Goal: Check status: Check status

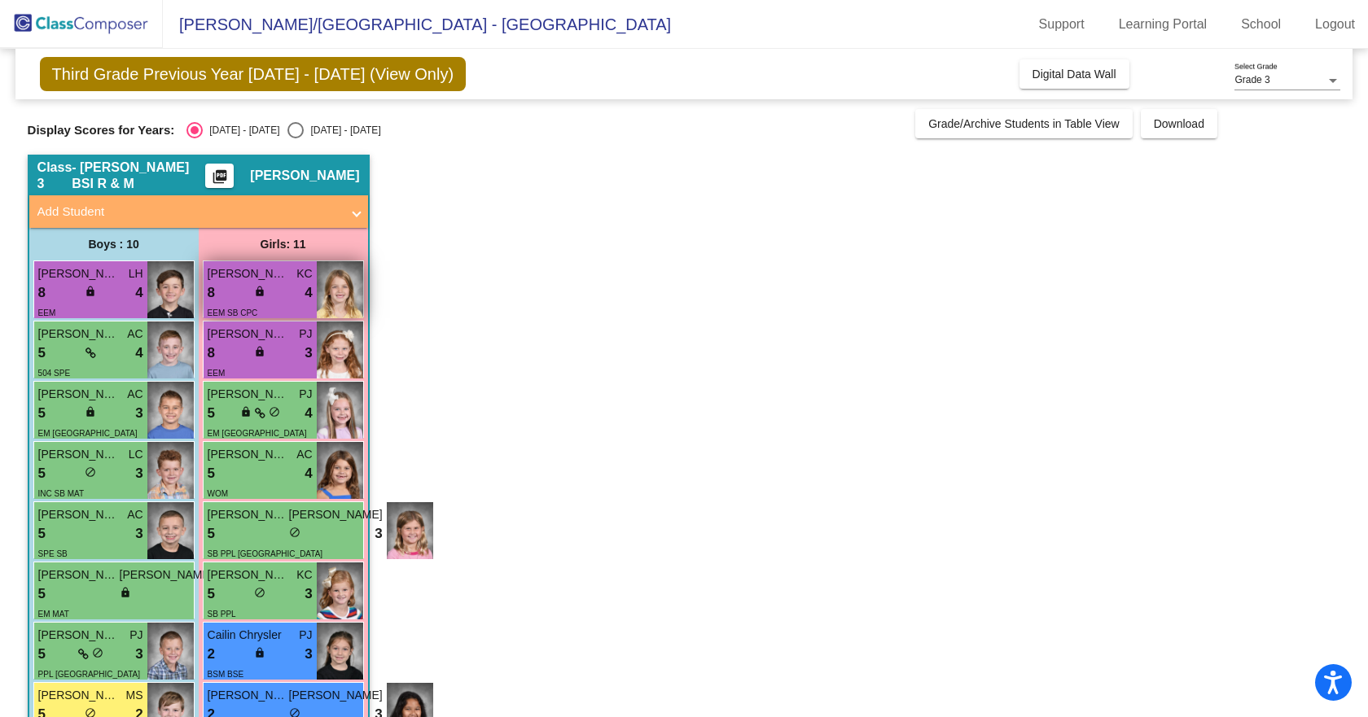
click at [296, 288] on div "8 lock do_not_disturb_alt 4" at bounding box center [260, 293] width 105 height 21
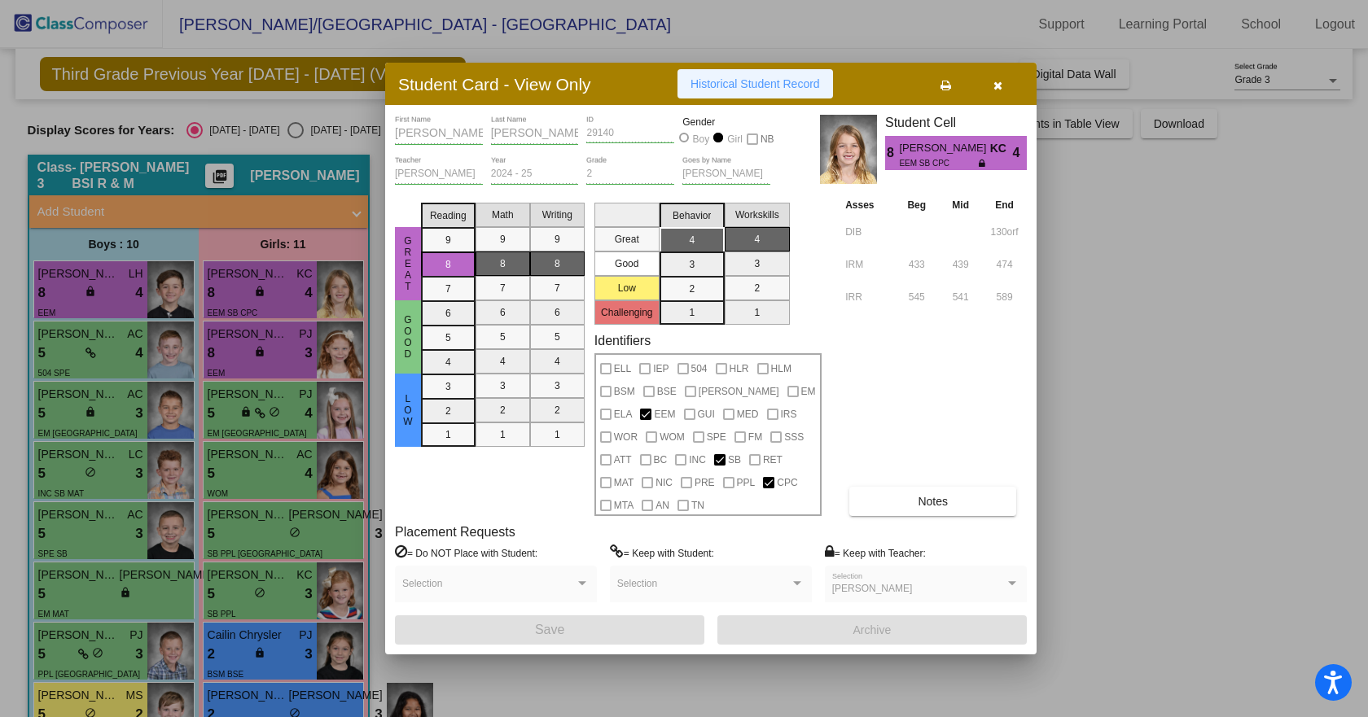
click at [794, 82] on span "Historical Student Record" at bounding box center [754, 83] width 129 height 13
click at [997, 83] on icon "button" at bounding box center [997, 85] width 9 height 11
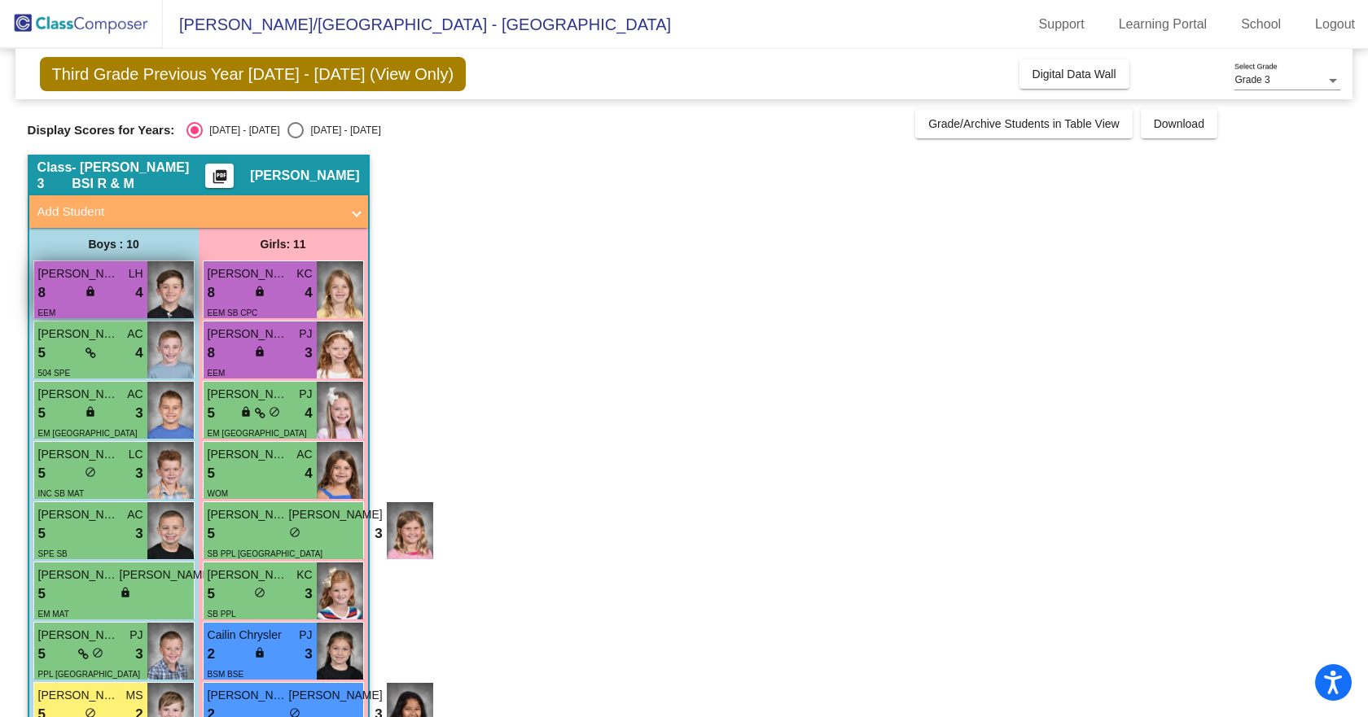
click at [112, 288] on div "8 lock do_not_disturb_alt 4" at bounding box center [90, 293] width 105 height 21
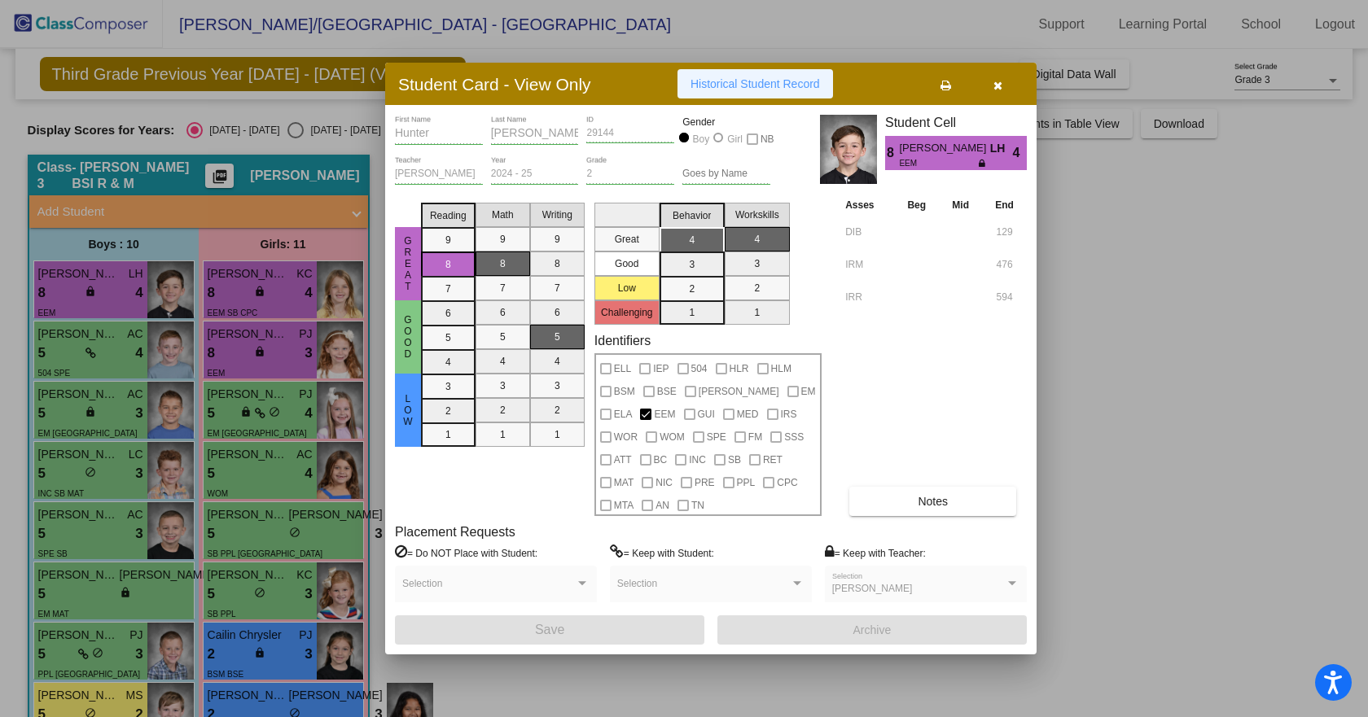
click at [813, 79] on span "Historical Student Record" at bounding box center [754, 83] width 129 height 13
click at [998, 86] on icon "button" at bounding box center [997, 85] width 9 height 11
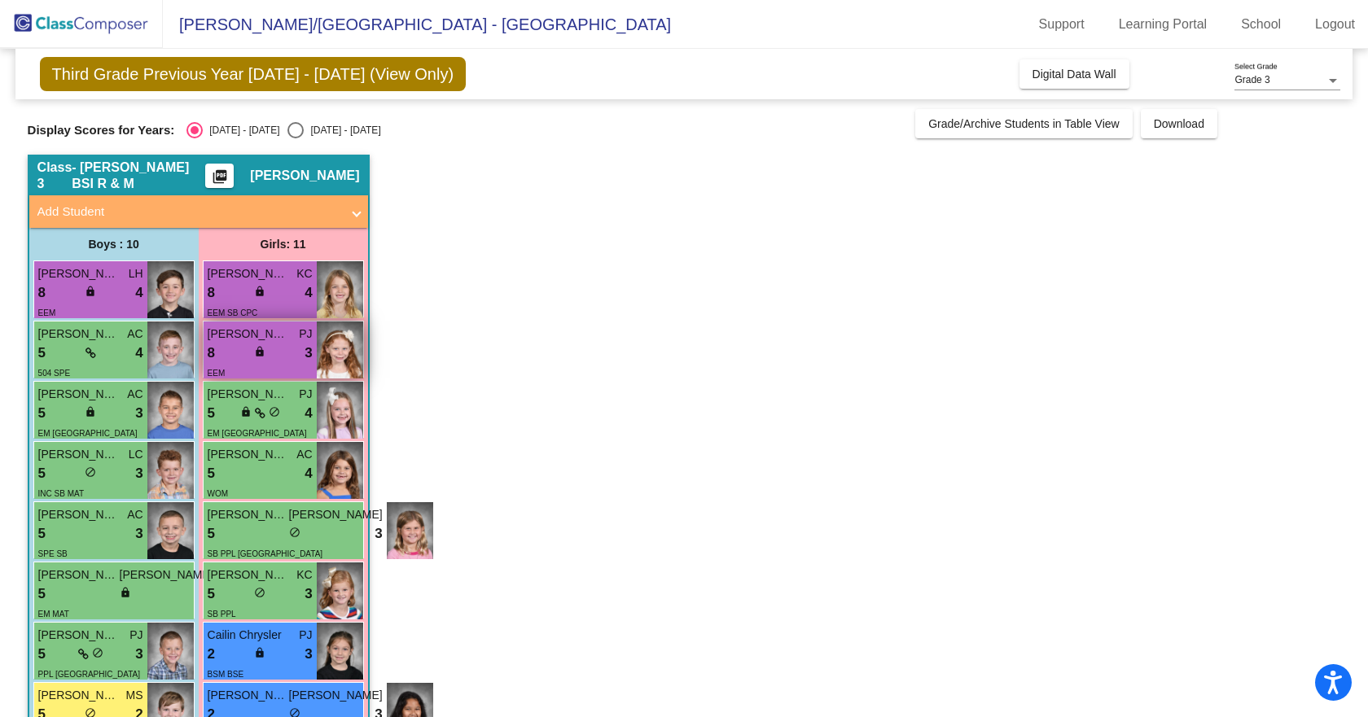
click at [284, 357] on div "8 lock do_not_disturb_alt 3" at bounding box center [260, 353] width 105 height 21
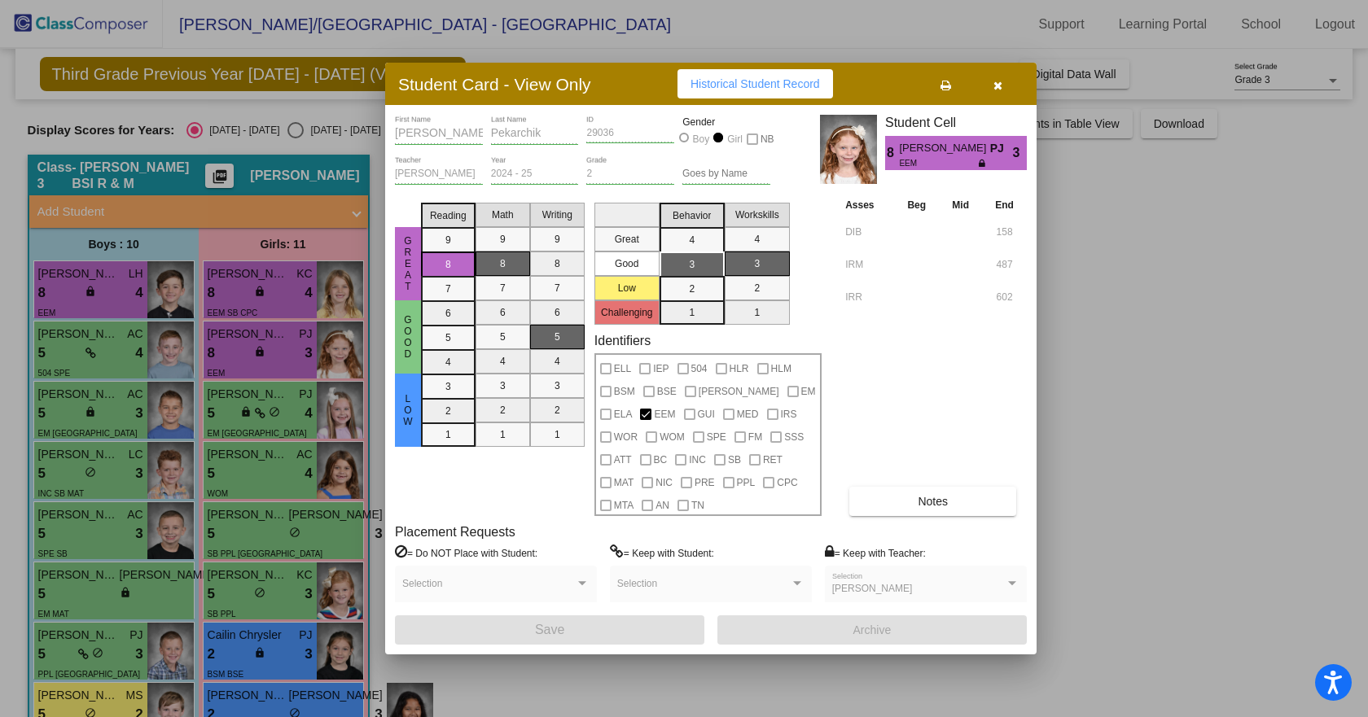
click at [774, 85] on span "Historical Student Record" at bounding box center [754, 83] width 129 height 13
click at [1001, 82] on icon "button" at bounding box center [997, 85] width 9 height 11
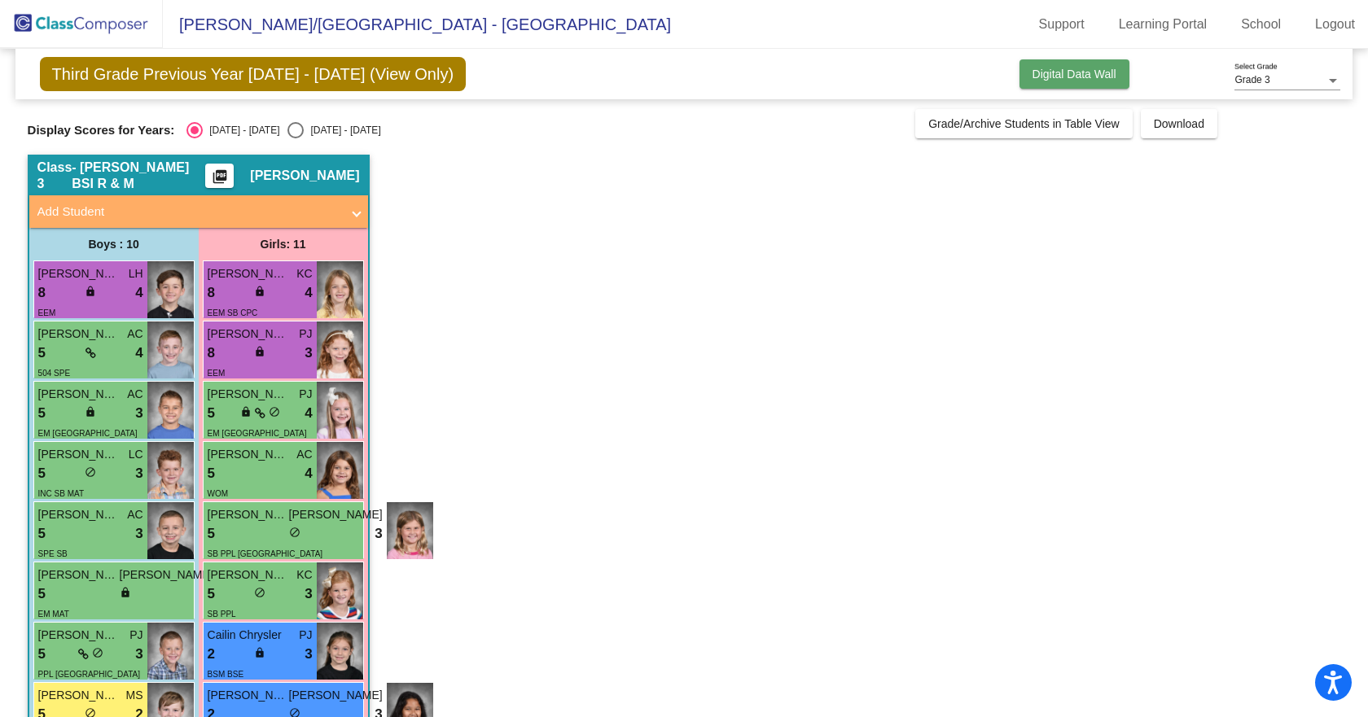
click at [1053, 78] on span "Digital Data Wall" at bounding box center [1074, 74] width 84 height 13
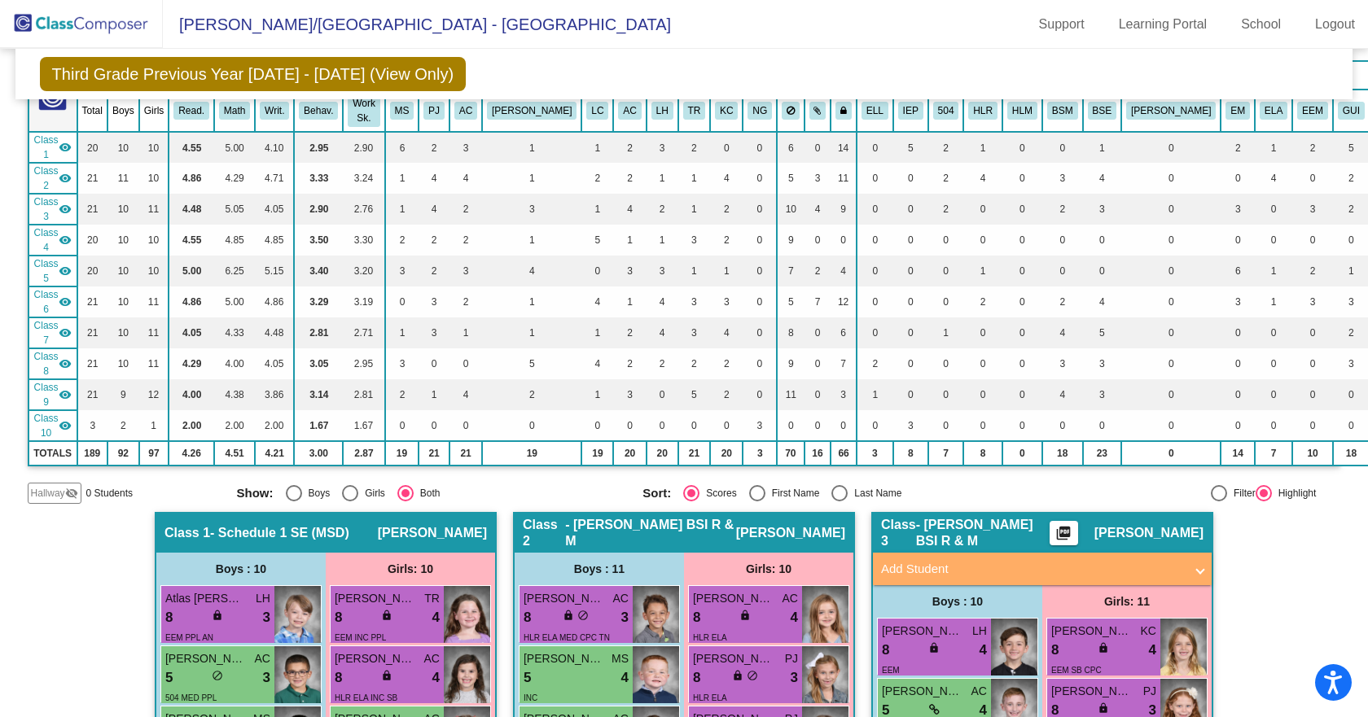
scroll to position [47, 0]
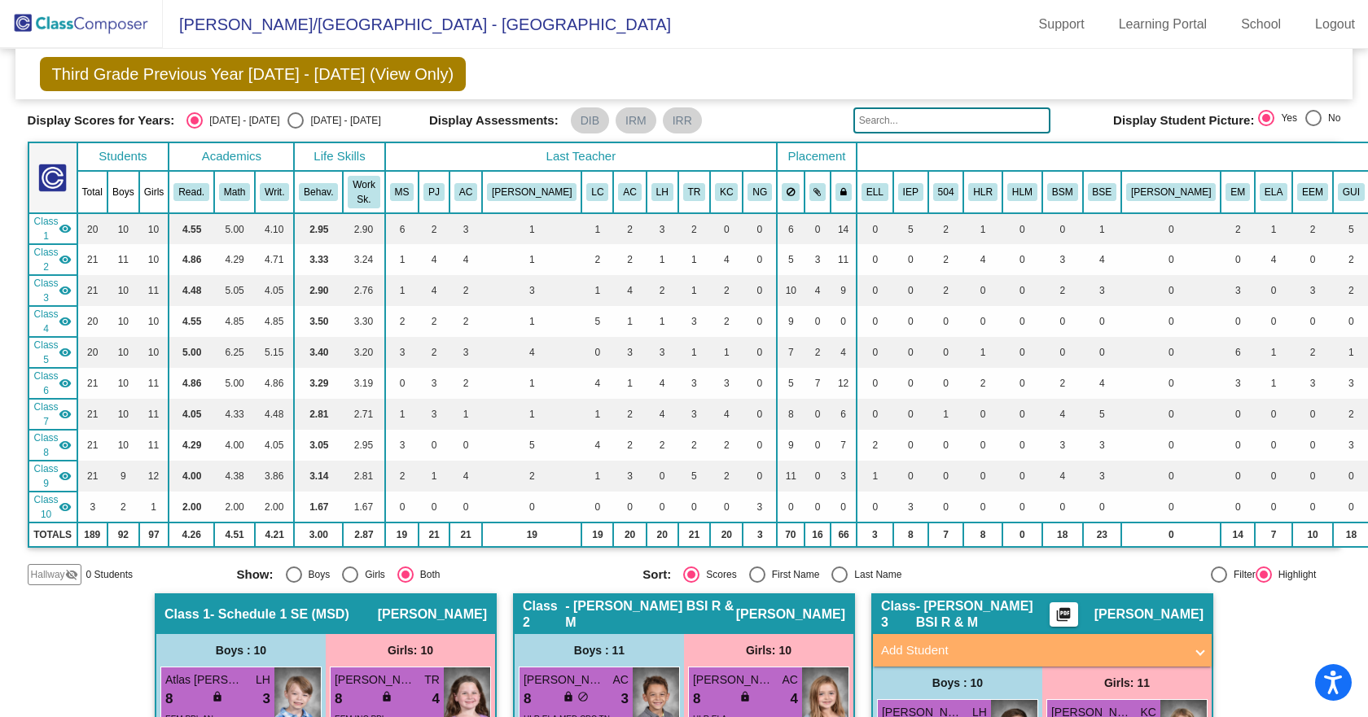
click at [287, 123] on div "Select an option" at bounding box center [295, 120] width 16 height 16
click at [295, 129] on input "[DATE] - [DATE]" at bounding box center [295, 129] width 1 height 1
radio input "true"
